Goal: Find specific page/section: Find specific page/section

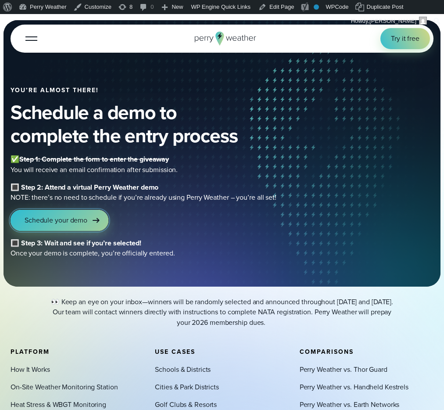
click at [86, 213] on link "Schedule your demo" at bounding box center [60, 220] width 98 height 21
click at [55, 224] on span "Schedule your demo" at bounding box center [56, 220] width 63 height 11
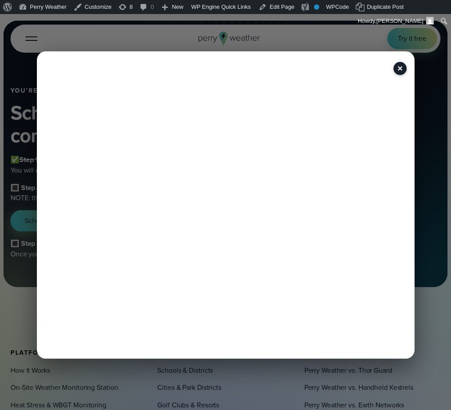
click at [401, 67] on button "✕" at bounding box center [399, 68] width 13 height 13
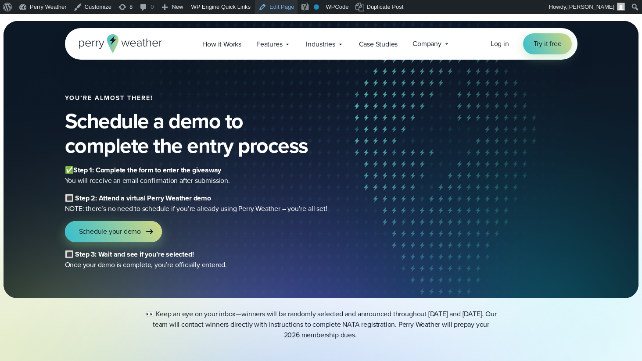
click at [283, 4] on link "Edit Page" at bounding box center [276, 7] width 43 height 14
